Goal: Communication & Community: Answer question/provide support

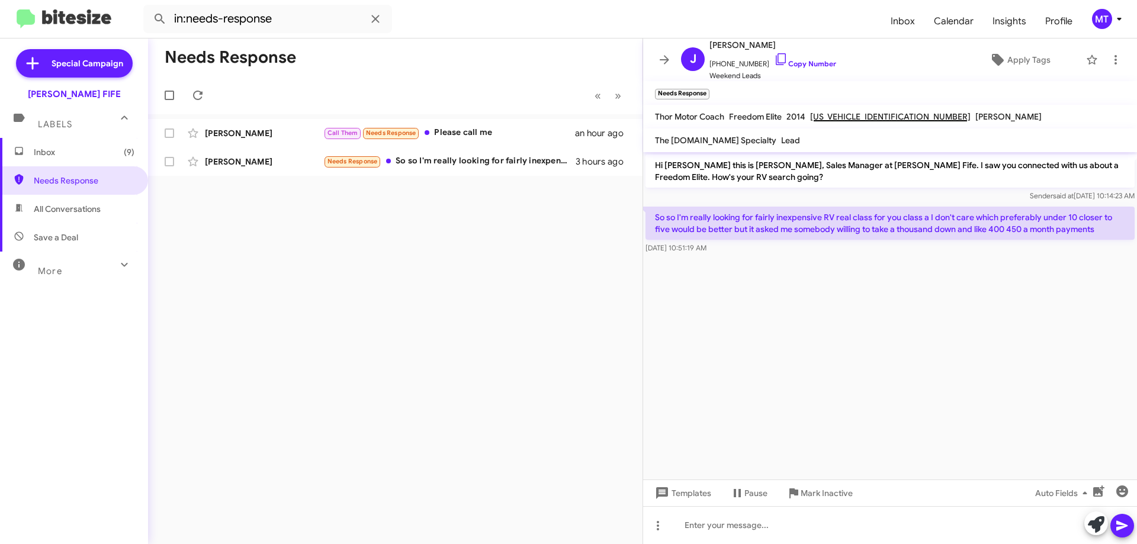
click at [330, 313] on div "Needs Response « Previous » Next [PERSON_NAME] Call Them Needs Response Please …" at bounding box center [395, 292] width 495 height 506
click at [41, 177] on span "Needs Response" at bounding box center [84, 181] width 101 height 12
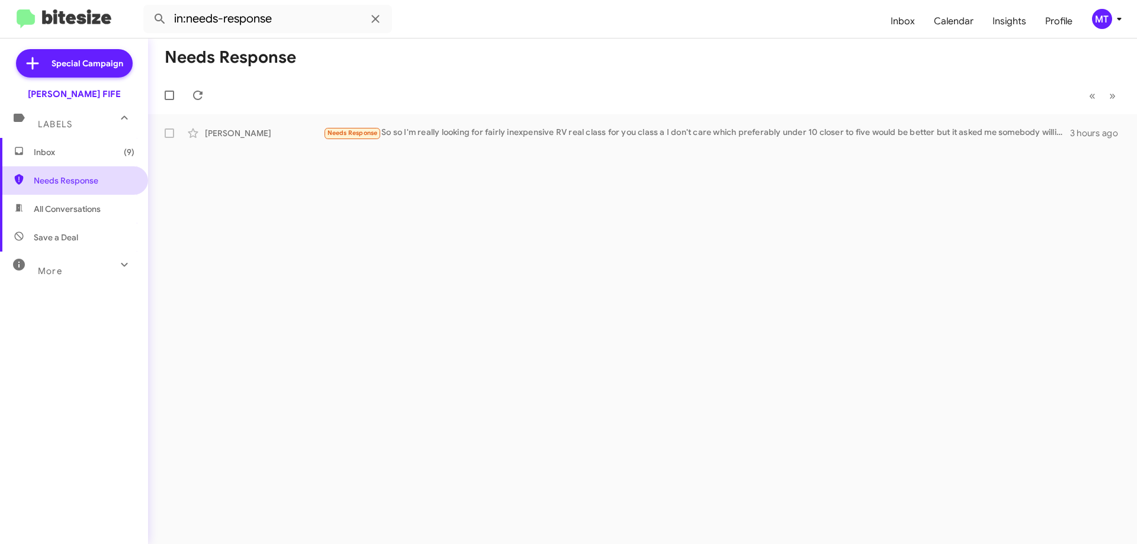
click at [61, 185] on span "Needs Response" at bounding box center [84, 181] width 101 height 12
drag, startPoint x: 386, startPoint y: 252, endPoint x: 448, endPoint y: 248, distance: 62.3
click at [448, 248] on div "Needs Response « Previous » Next [PERSON_NAME] Needs Response So so I'm really …" at bounding box center [642, 292] width 989 height 506
drag, startPoint x: 580, startPoint y: 205, endPoint x: 272, endPoint y: 49, distance: 344.7
click at [532, 208] on div "Needs Response « Previous » Next [PERSON_NAME] Needs Response So so I'm really …" at bounding box center [642, 292] width 989 height 506
